Goal: Book appointment/travel/reservation

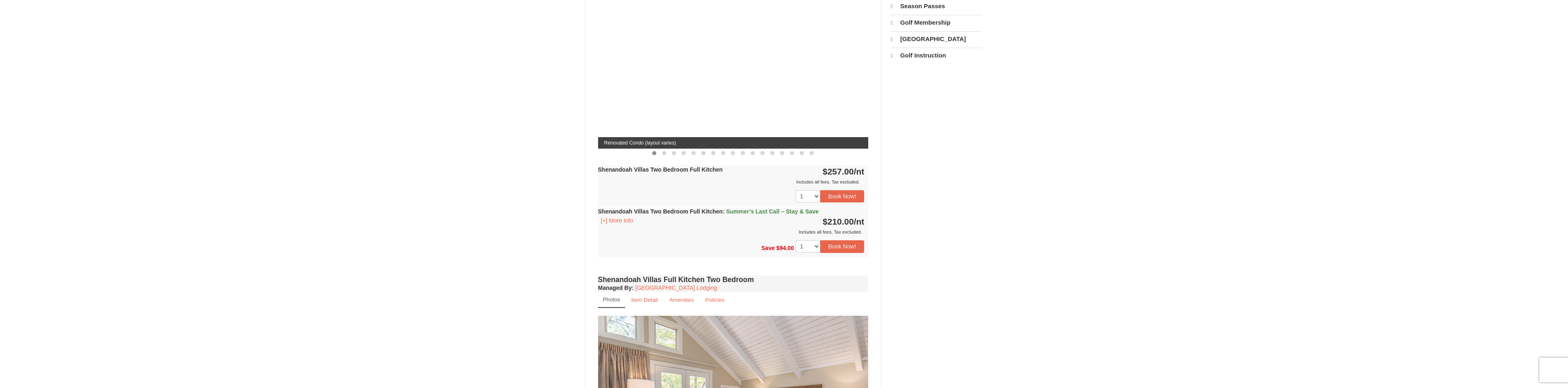
scroll to position [328, 0]
click at [607, 216] on button "[+] More Info" at bounding box center [617, 220] width 38 height 9
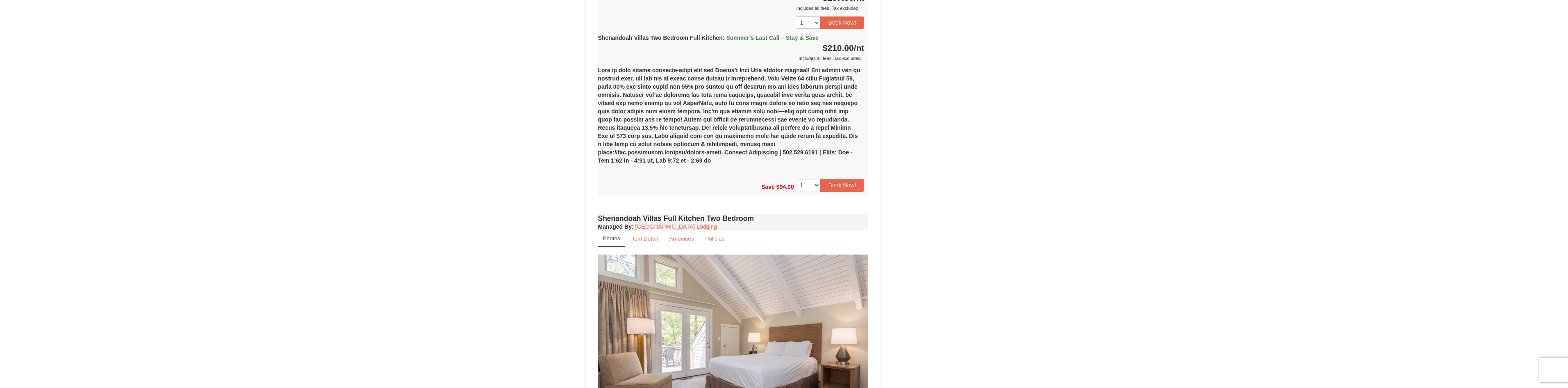
scroll to position [656, 0]
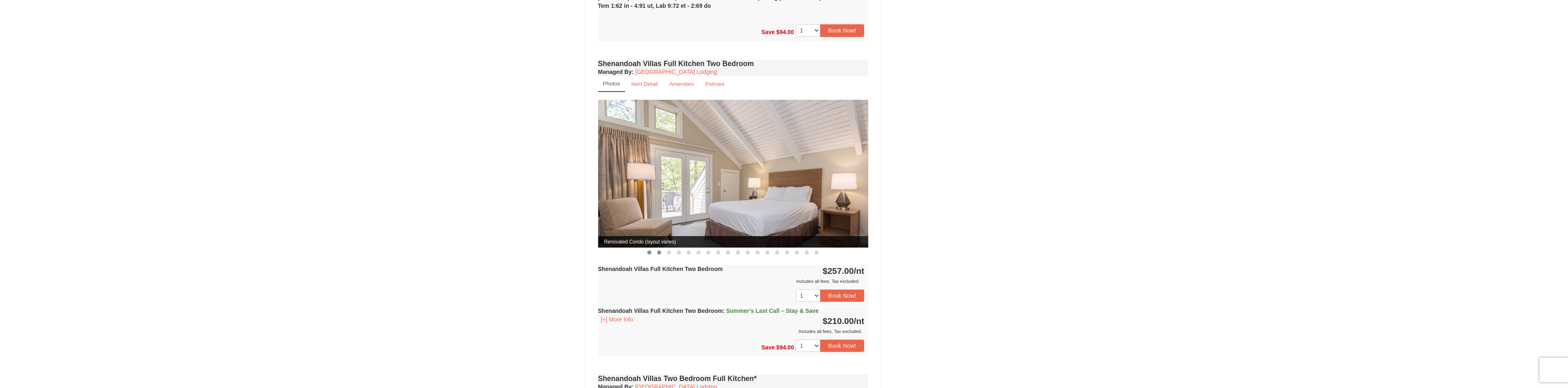
click at [657, 248] on button at bounding box center [659, 252] width 10 height 9
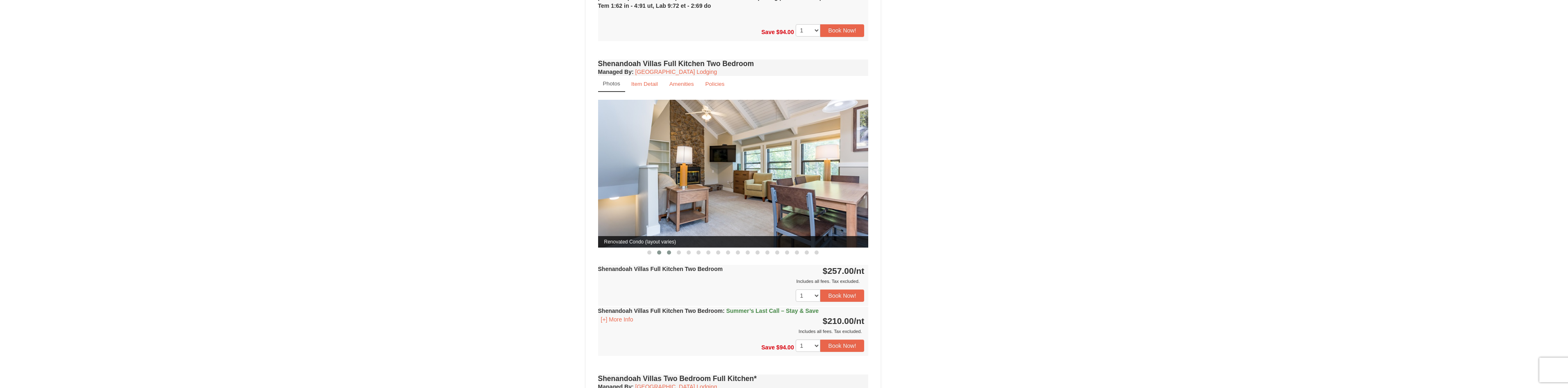
click at [667, 250] on span at bounding box center [669, 252] width 4 height 4
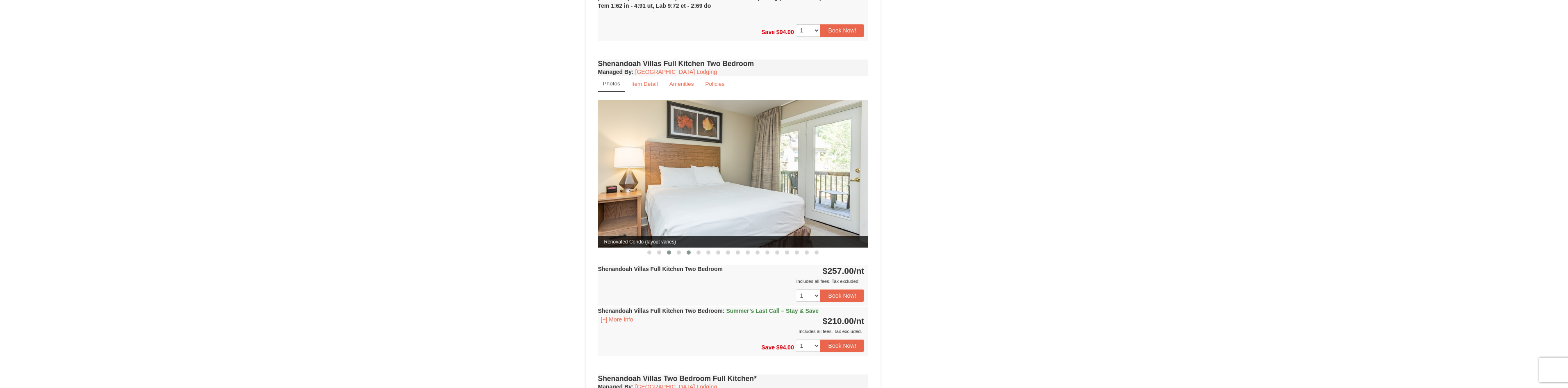
click at [688, 250] on span at bounding box center [688, 252] width 4 height 4
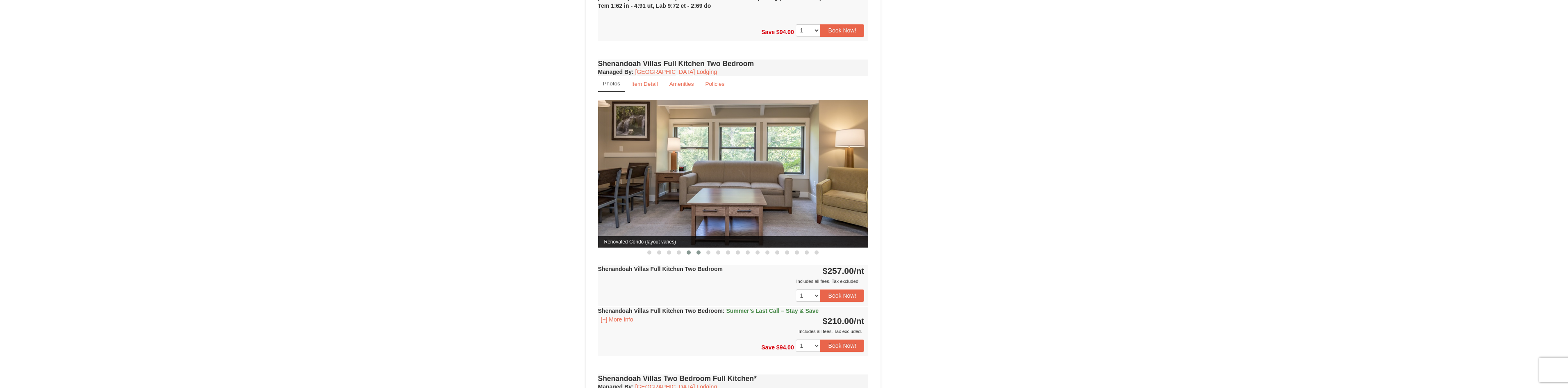
click at [700, 248] on button at bounding box center [698, 252] width 10 height 9
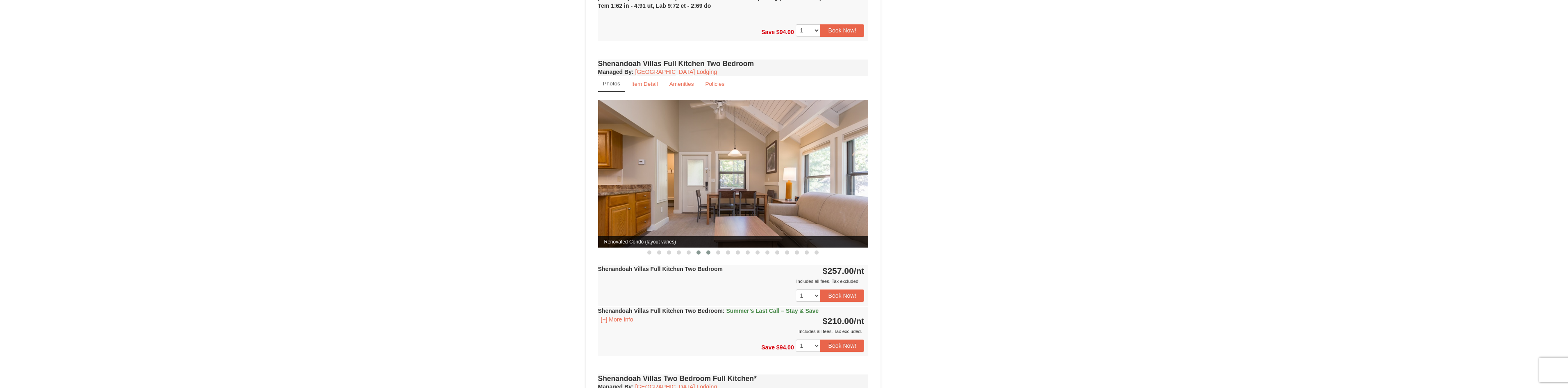
click at [706, 248] on button at bounding box center [708, 252] width 10 height 9
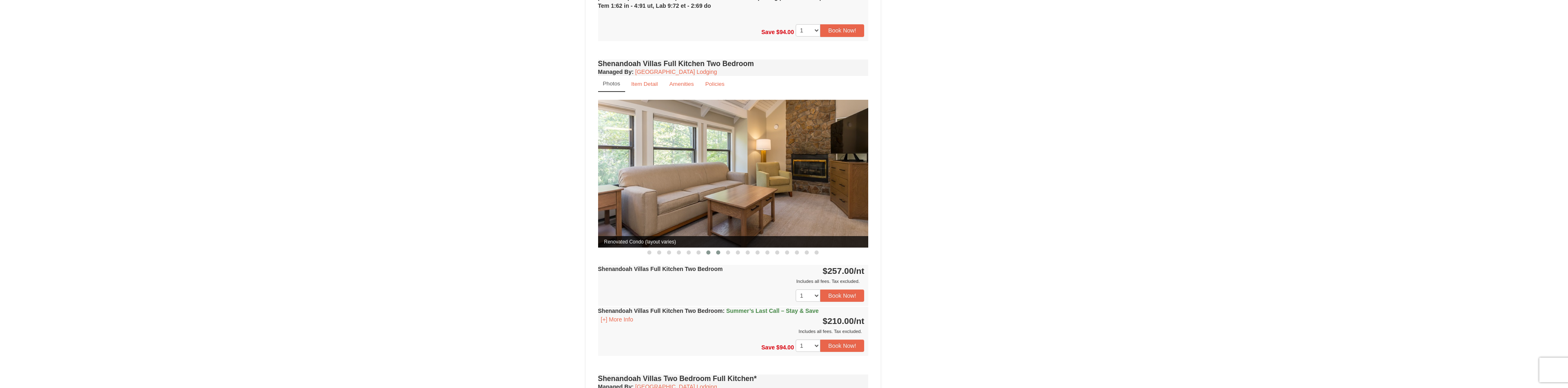
click at [716, 250] on span at bounding box center [717, 252] width 4 height 4
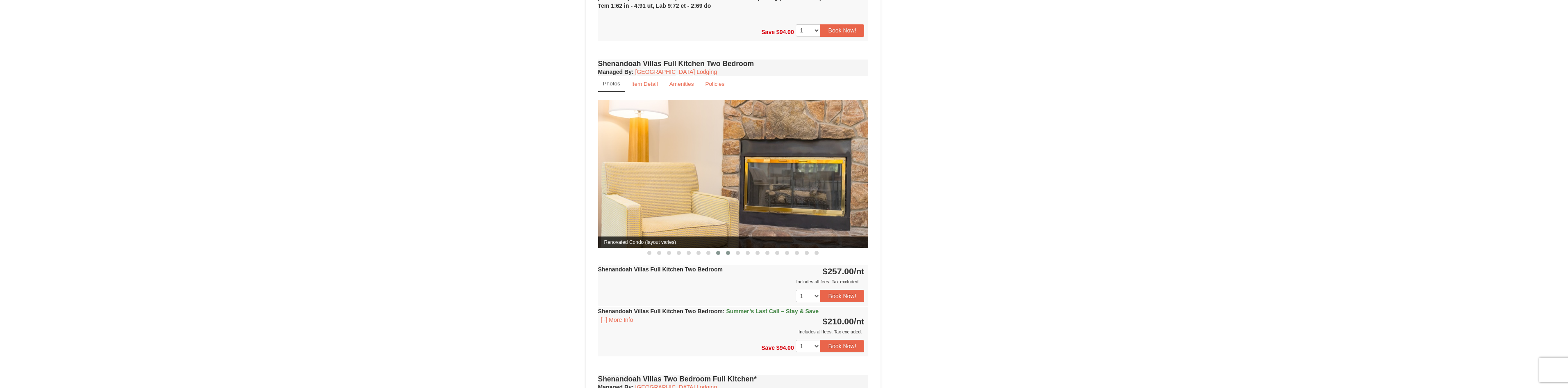
click at [728, 250] on span at bounding box center [727, 252] width 4 height 4
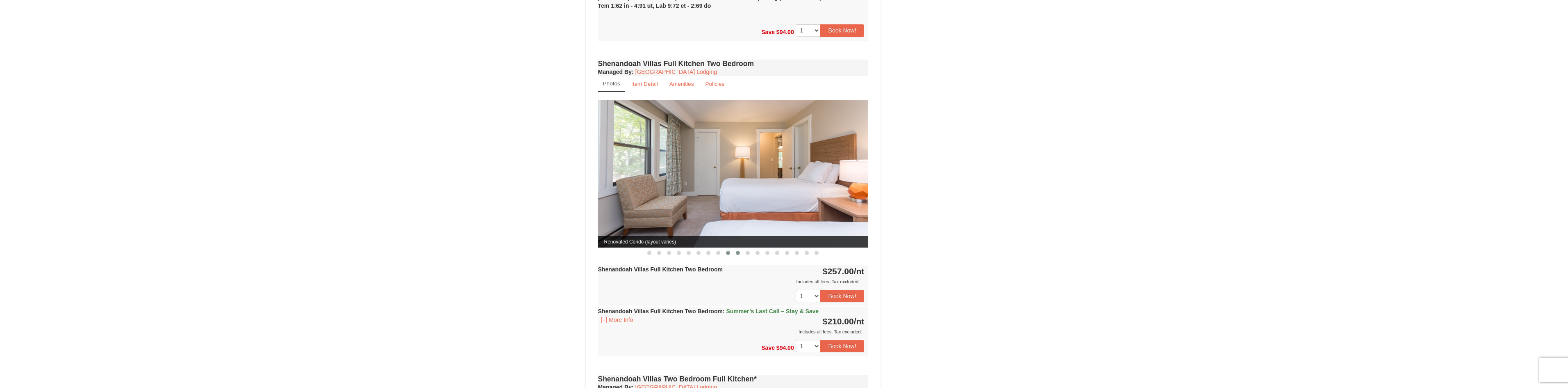
click at [740, 250] on span at bounding box center [737, 252] width 4 height 4
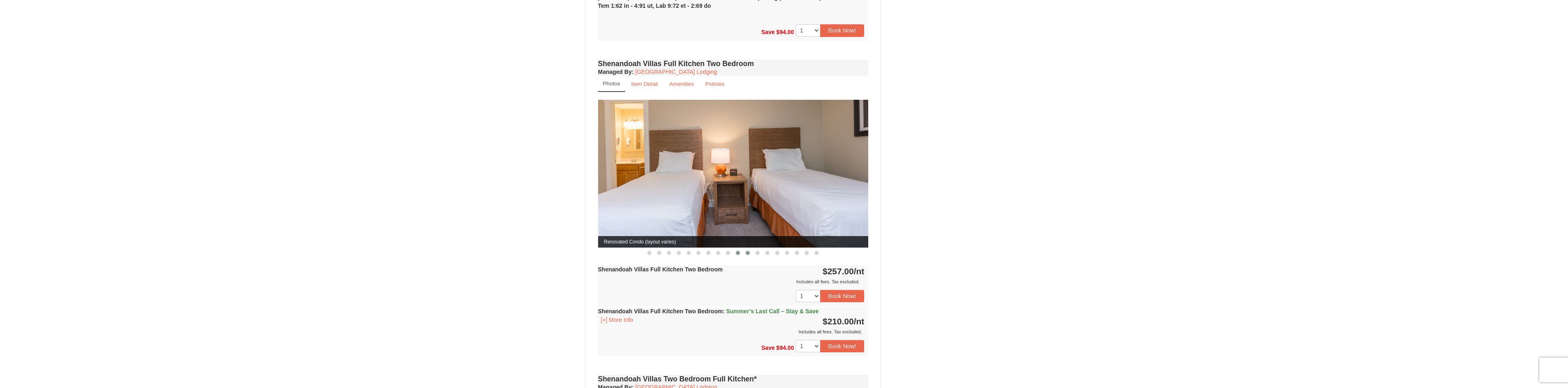
click at [746, 250] on span at bounding box center [747, 252] width 4 height 4
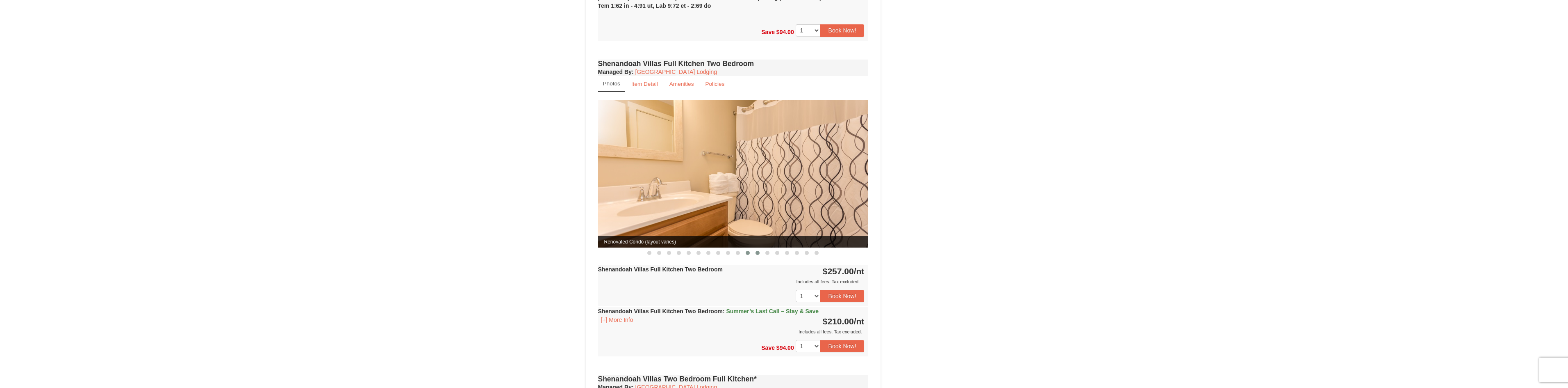
click at [757, 250] on span at bounding box center [757, 252] width 4 height 4
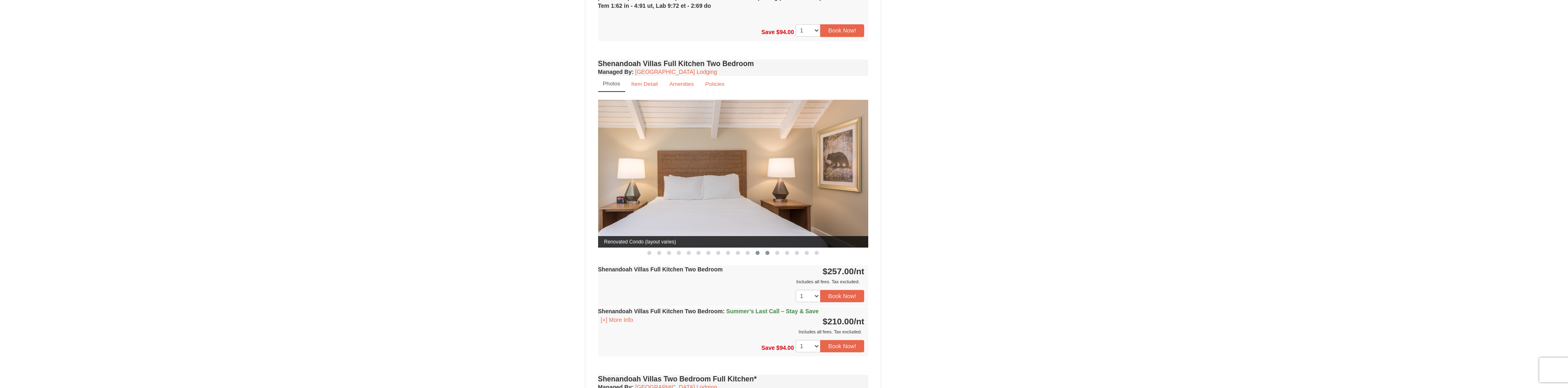
click at [769, 250] on span at bounding box center [767, 252] width 4 height 4
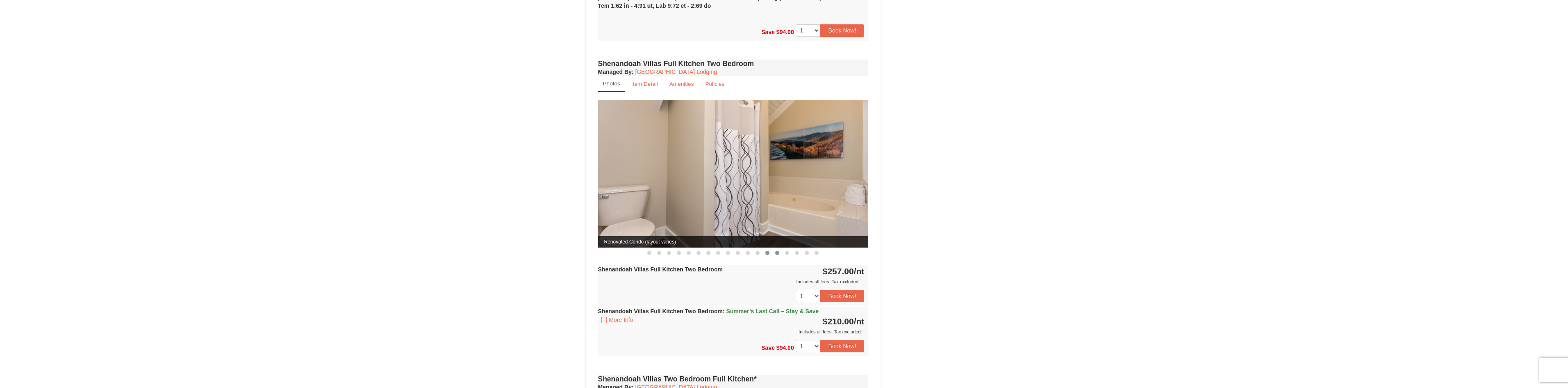
click at [777, 250] on span at bounding box center [777, 252] width 4 height 4
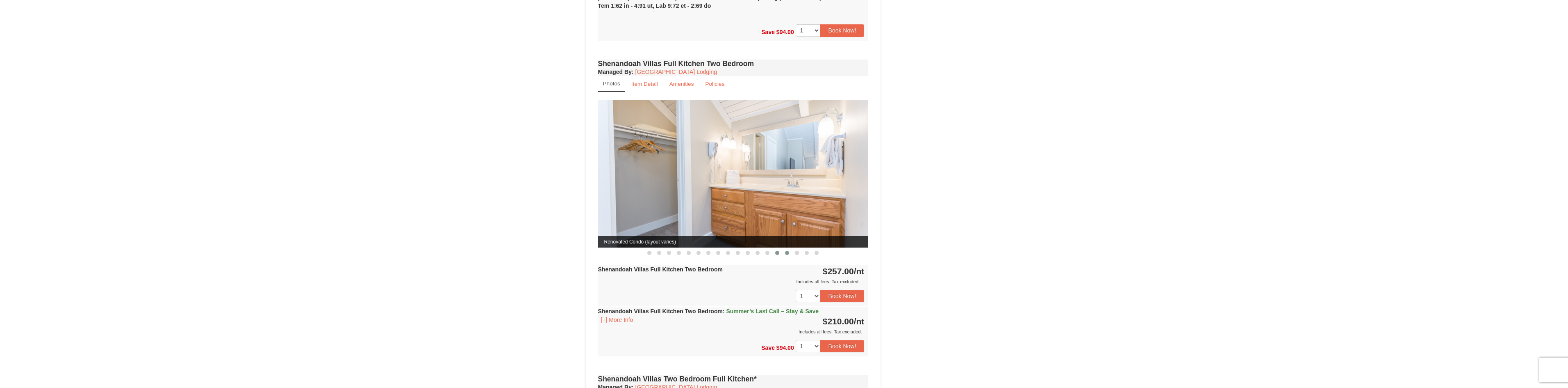
click at [787, 250] on span at bounding box center [787, 252] width 4 height 4
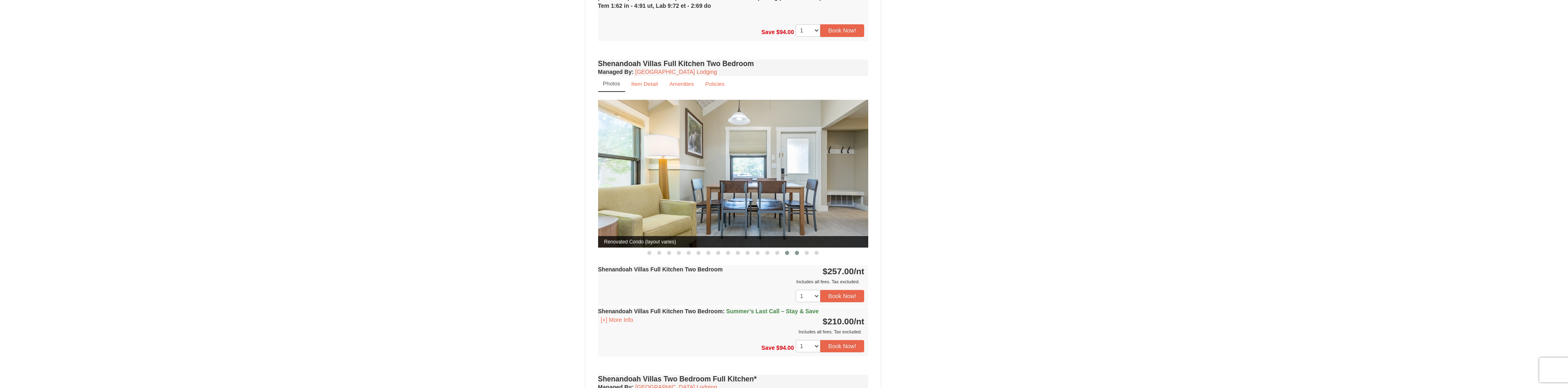
click at [798, 250] on span at bounding box center [796, 252] width 4 height 4
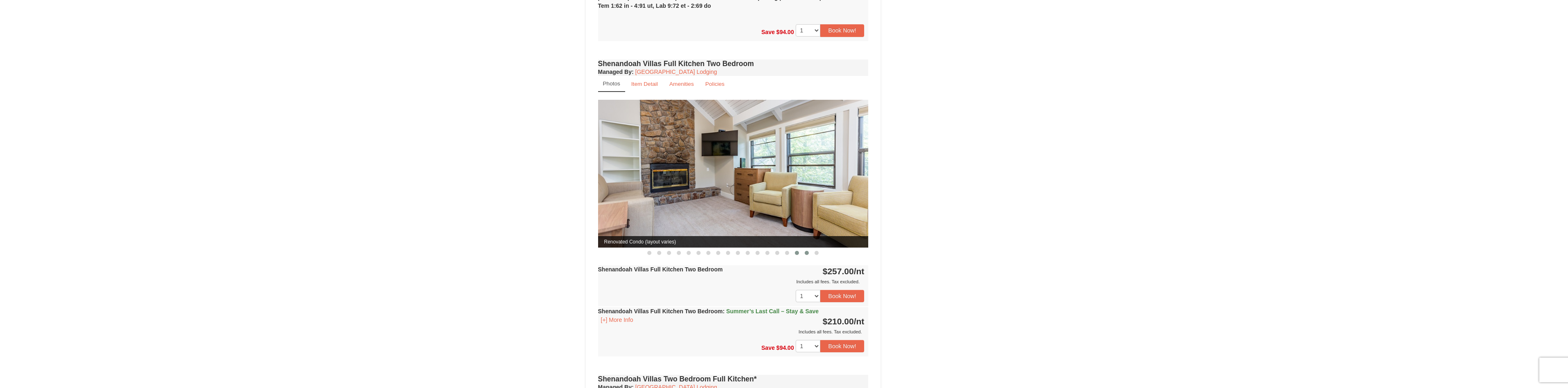
click at [806, 250] on span at bounding box center [806, 252] width 4 height 4
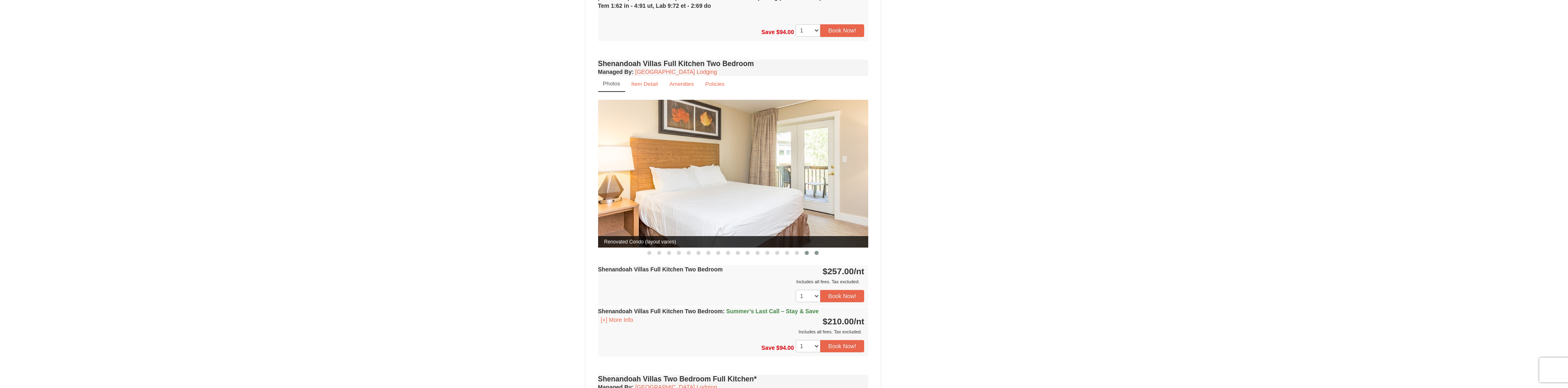
click at [818, 250] on span at bounding box center [816, 252] width 4 height 4
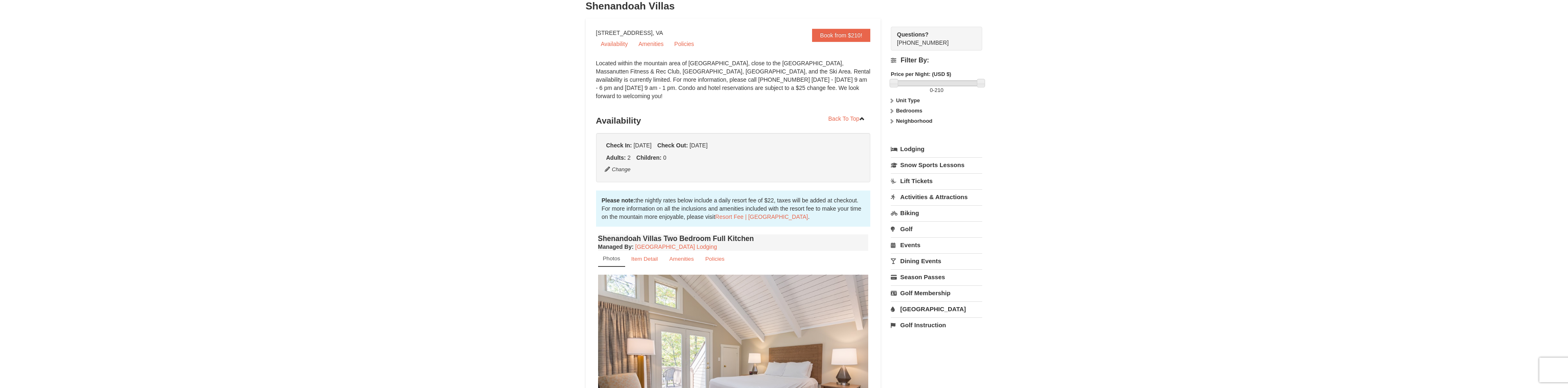
scroll to position [0, 0]
